Goal: Information Seeking & Learning: Learn about a topic

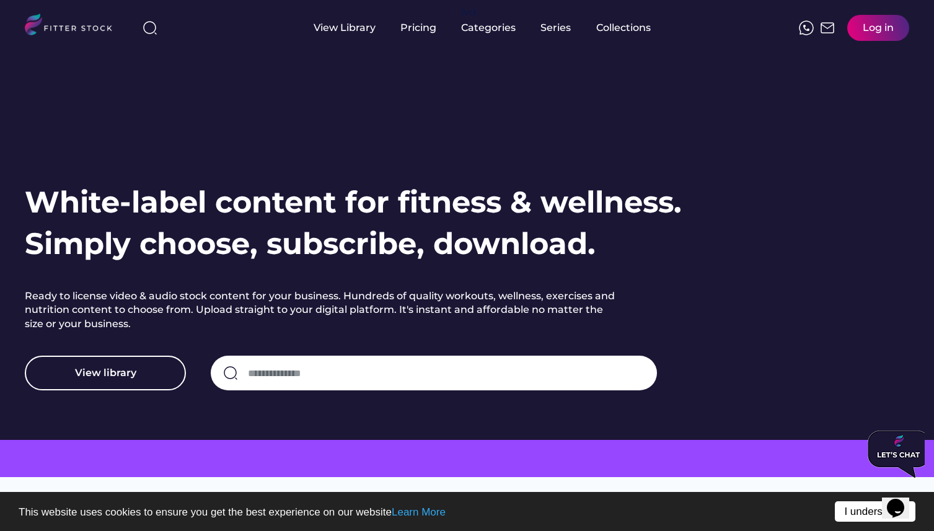
click at [857, 511] on link "I understand!" at bounding box center [875, 512] width 81 height 20
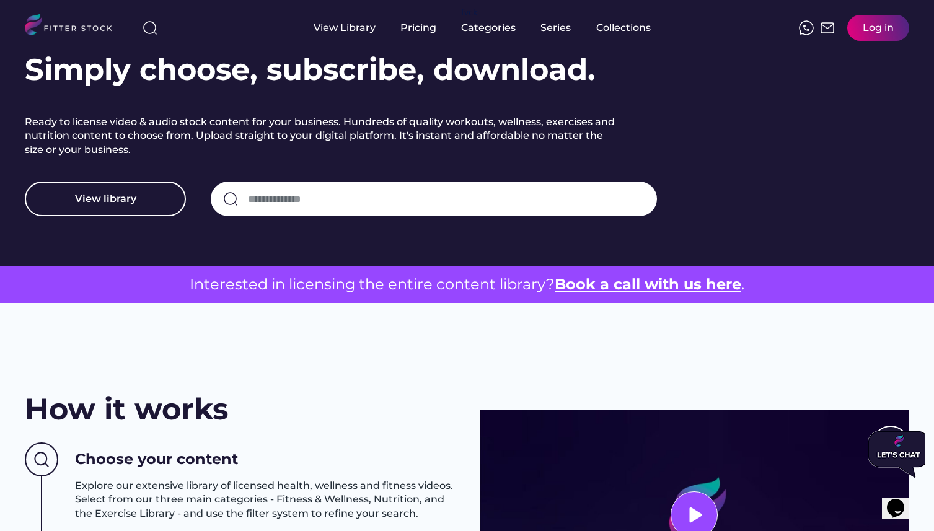
scroll to position [188, 0]
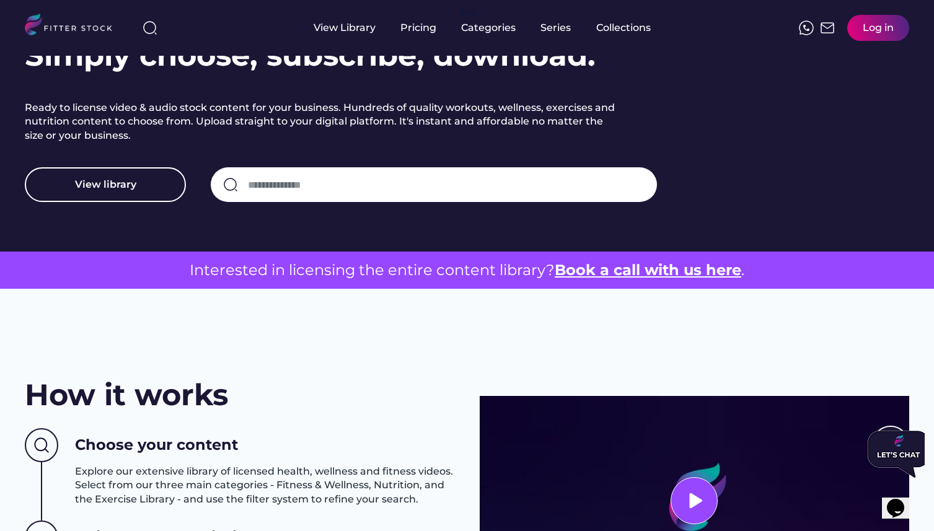
click at [639, 270] on u "Book a call with us here" at bounding box center [648, 270] width 187 height 18
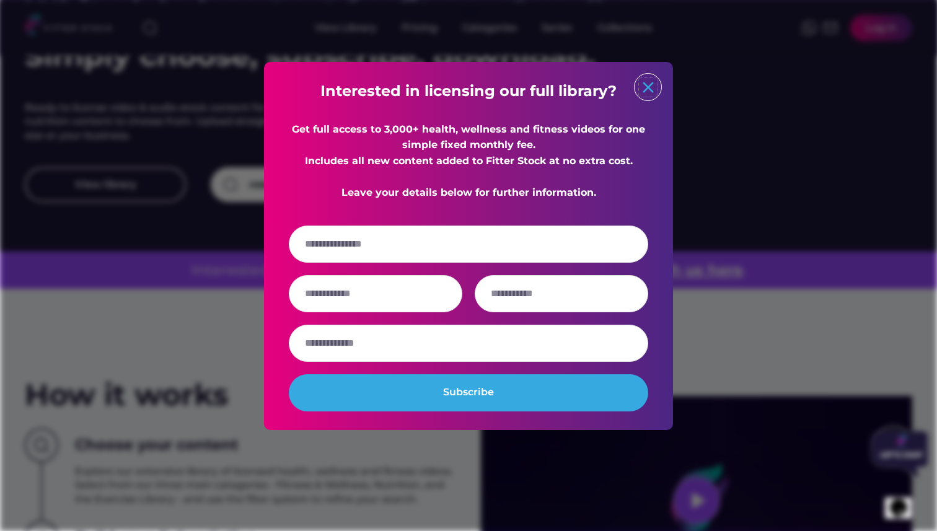
click at [656, 81] on text "close" at bounding box center [648, 87] width 19 height 19
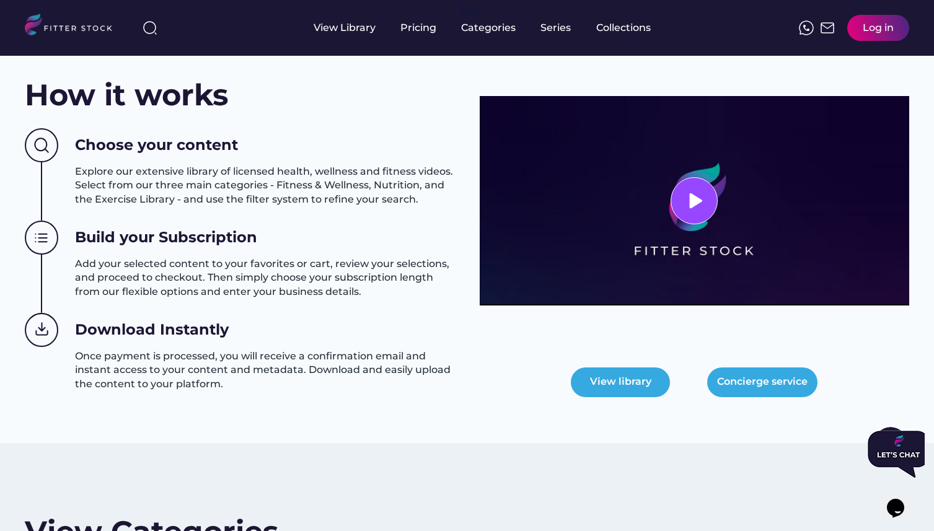
scroll to position [156, 0]
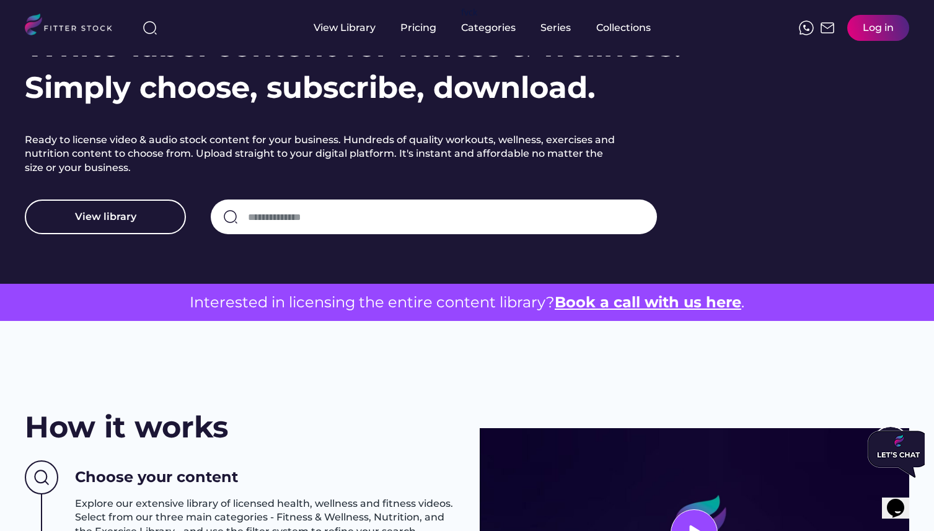
click at [63, 29] on img at bounding box center [74, 26] width 98 height 25
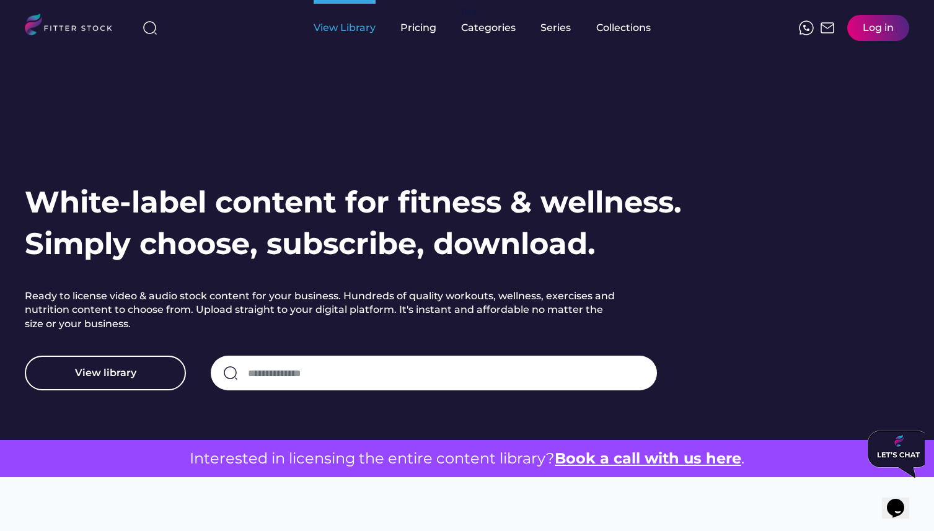
click at [358, 27] on div "View Library" at bounding box center [345, 28] width 62 height 14
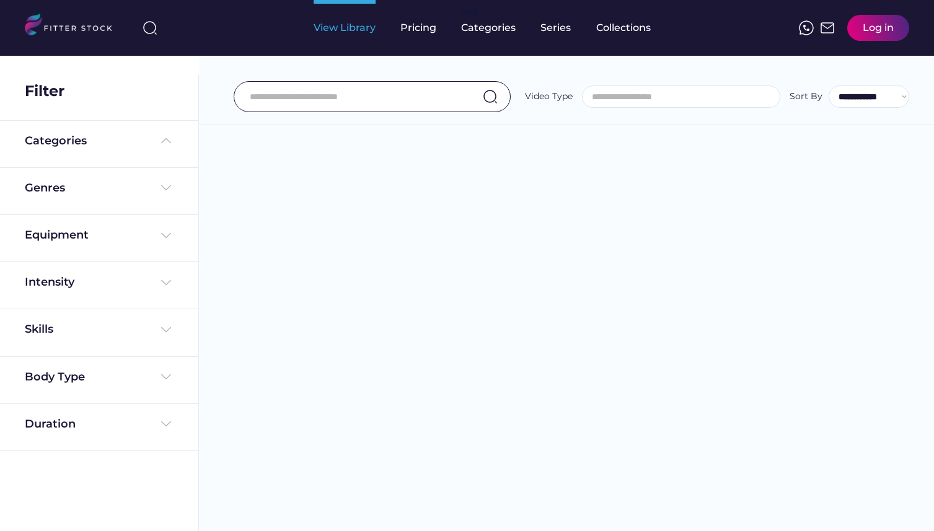
select select
select select "**********"
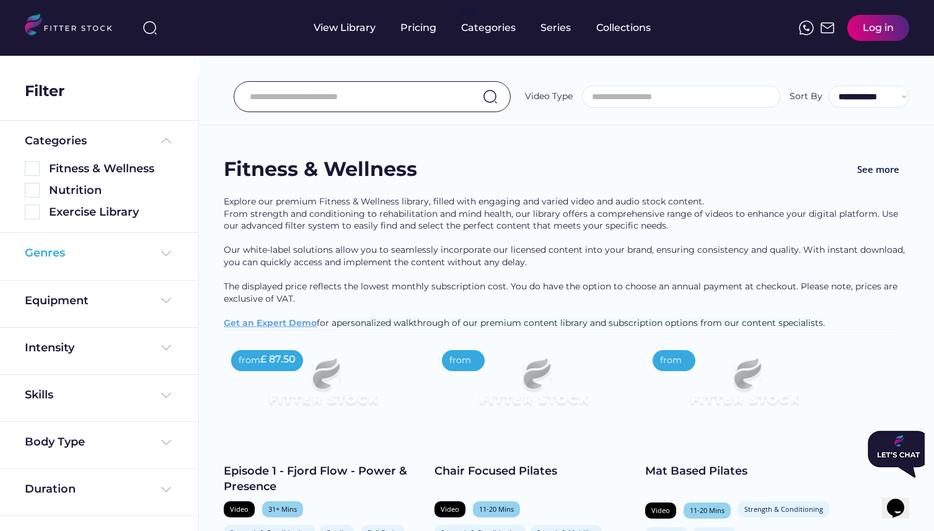
click at [95, 257] on div "Genres" at bounding box center [99, 252] width 149 height 15
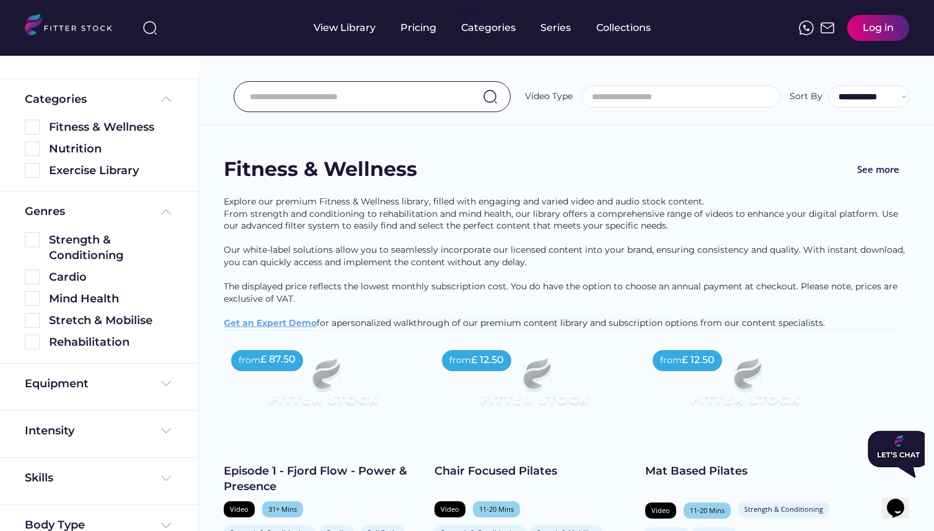
scroll to position [56, 0]
